Goal: Register for event/course

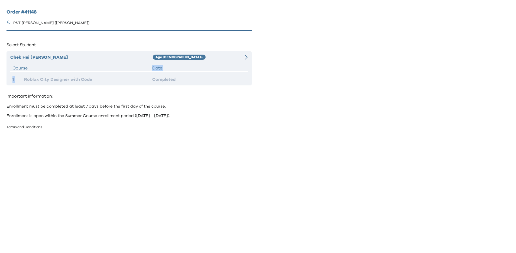
drag, startPoint x: 83, startPoint y: 70, endPoint x: 105, endPoint y: 73, distance: 22.8
click at [105, 73] on div "Chek Hei Lam Age 10+ Course Date 1 Roblox City Designer with Code Completed" at bounding box center [128, 68] width 245 height 34
